Goal: Find specific page/section: Find specific page/section

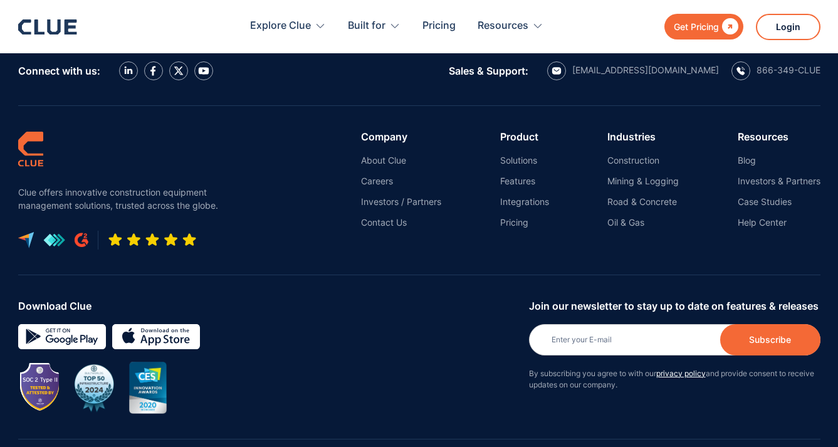
scroll to position [1629, 0]
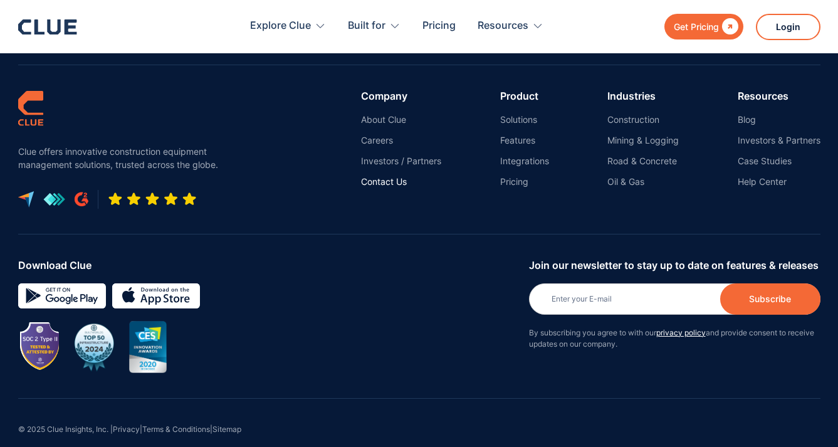
click at [388, 176] on link "Contact Us" at bounding box center [401, 181] width 80 height 11
click at [172, 424] on link "Terms & Conditions" at bounding box center [176, 428] width 68 height 9
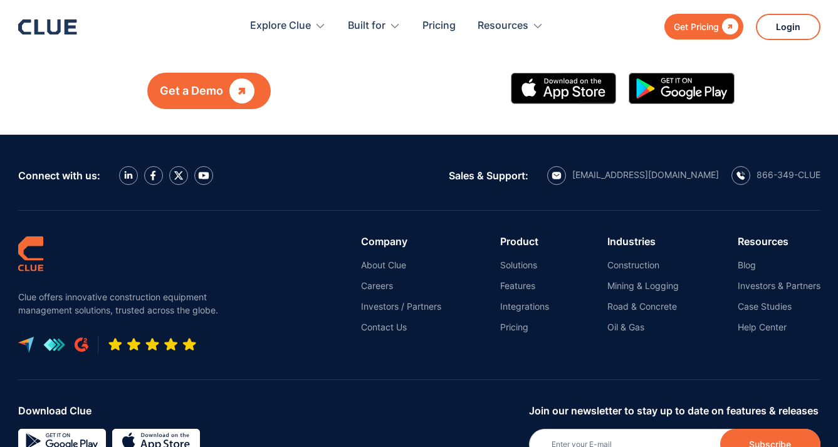
scroll to position [1495, 0]
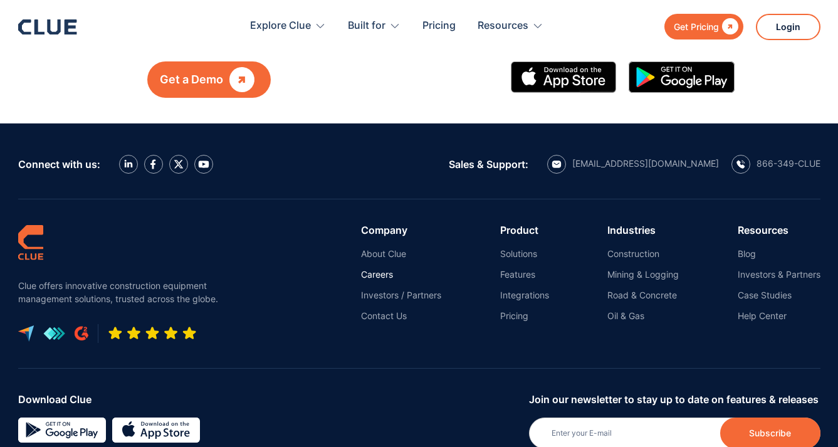
click at [378, 269] on link "Careers" at bounding box center [401, 274] width 80 height 11
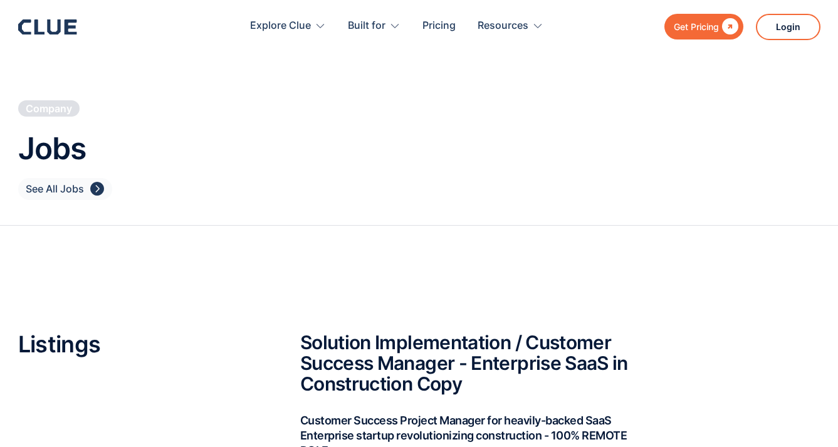
scroll to position [103, 0]
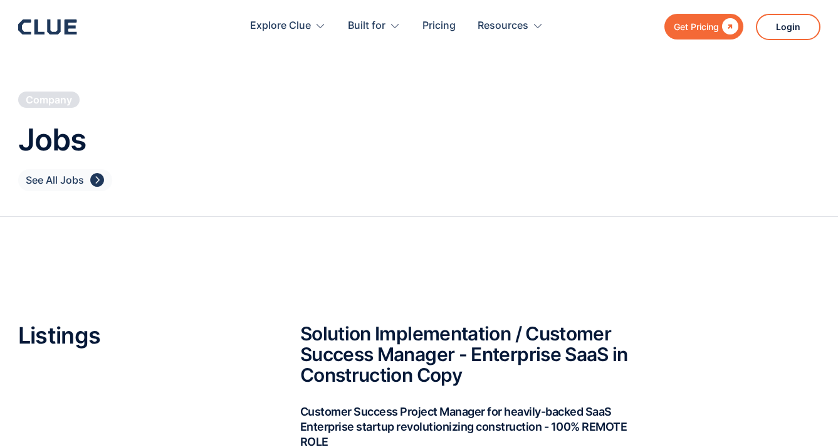
scroll to position [0, 0]
